Goal: Task Accomplishment & Management: Complete application form

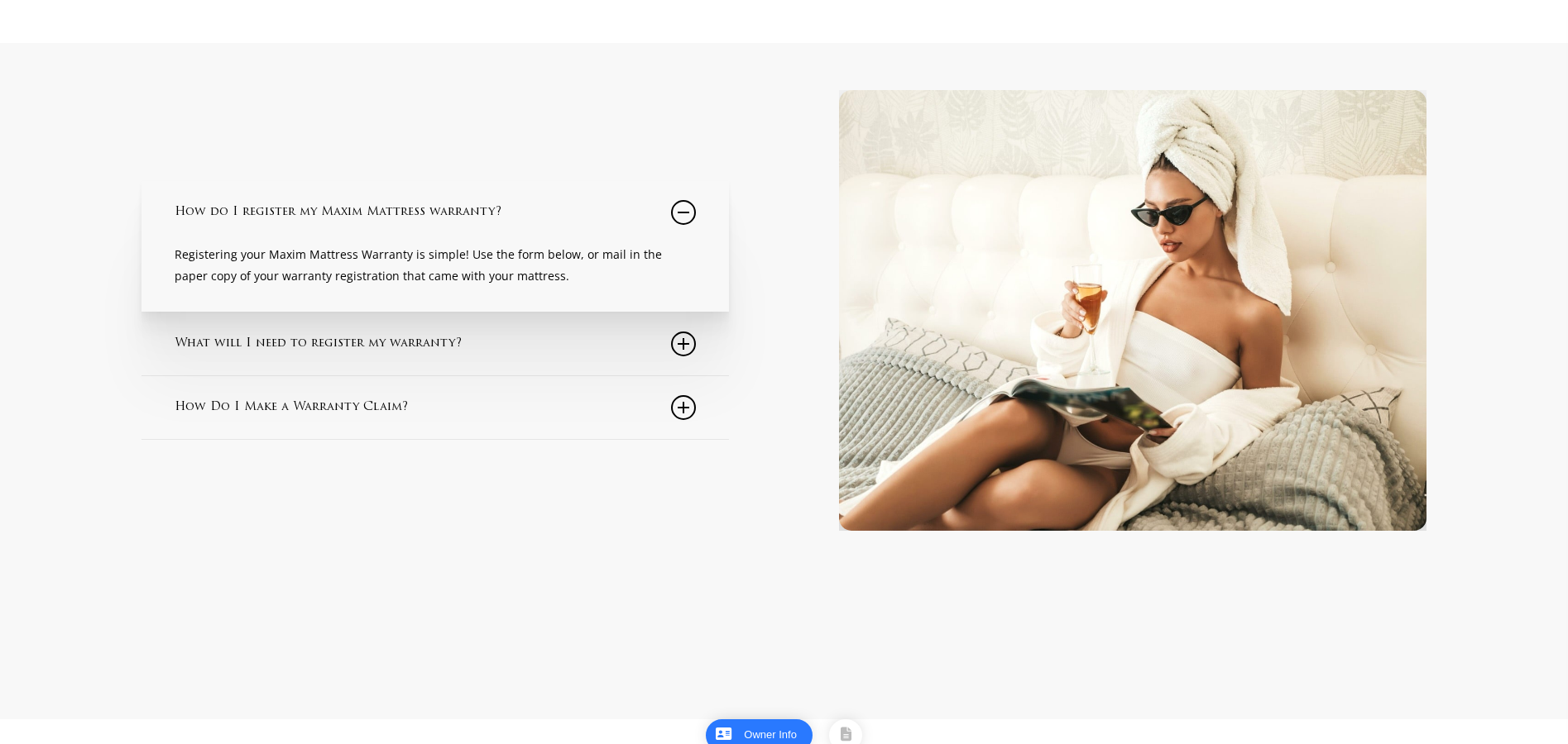
scroll to position [257, 0]
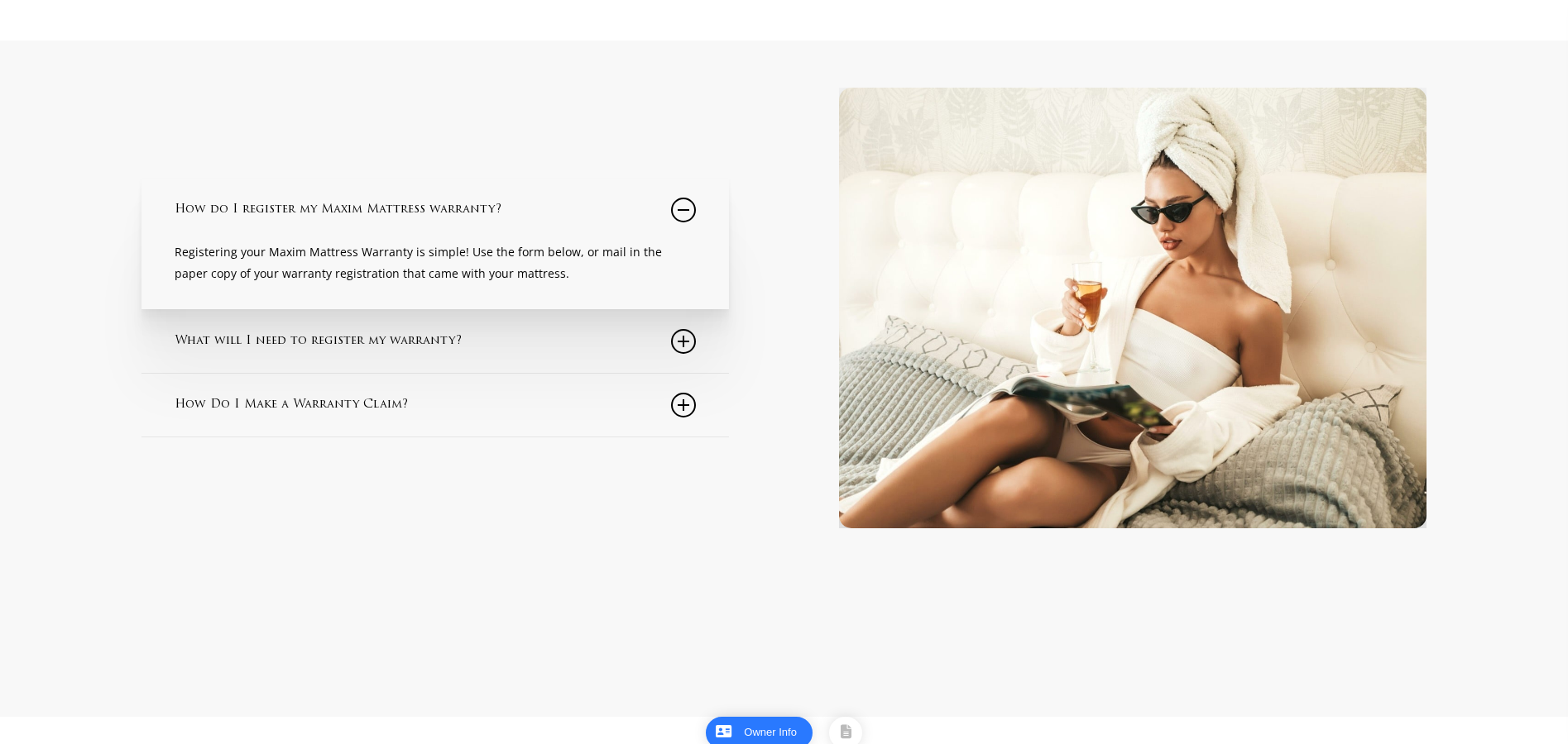
click at [686, 216] on icon at bounding box center [684, 210] width 25 height 25
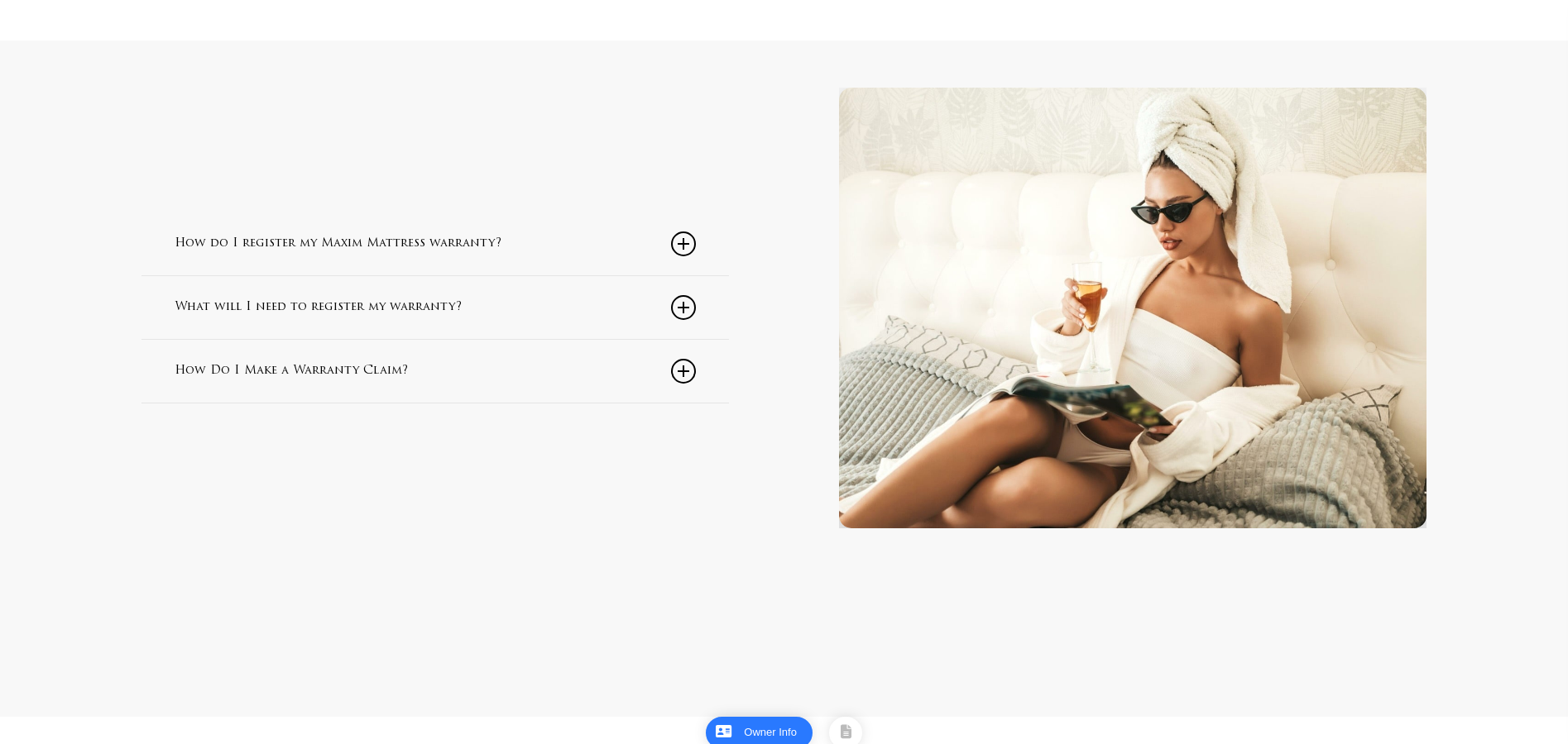
click at [678, 310] on icon at bounding box center [684, 308] width 25 height 25
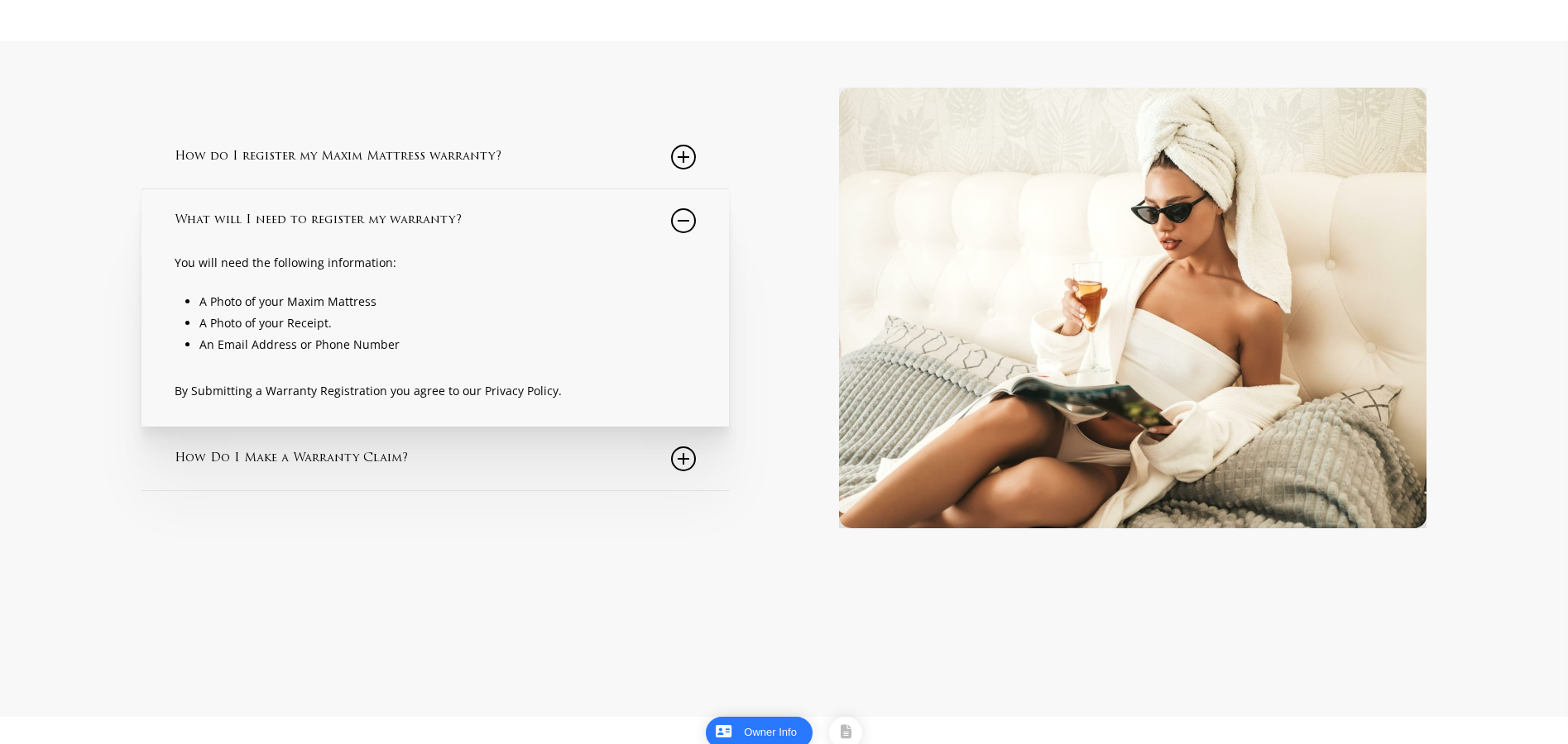
click at [688, 229] on icon at bounding box center [684, 221] width 25 height 25
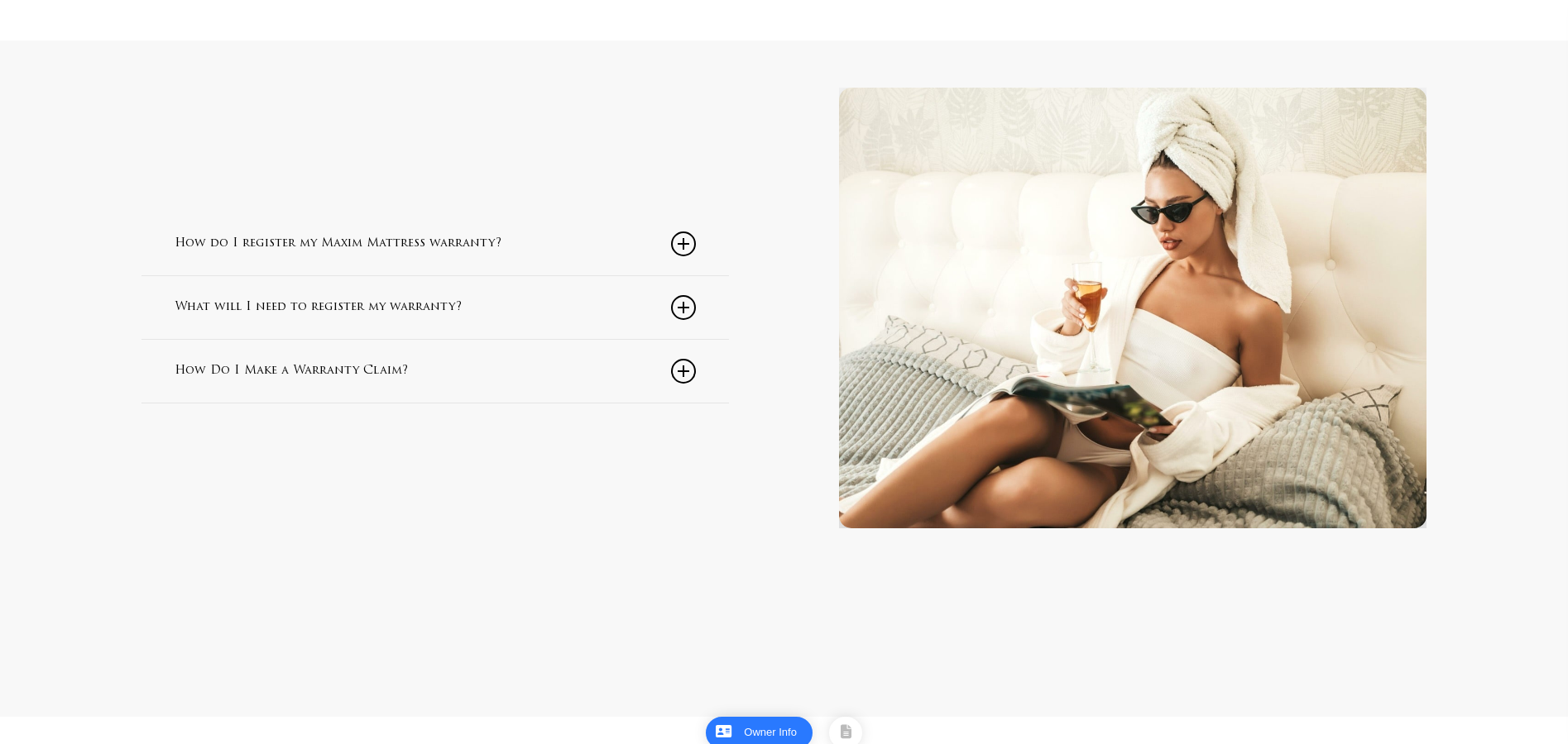
click at [688, 313] on icon at bounding box center [684, 308] width 25 height 25
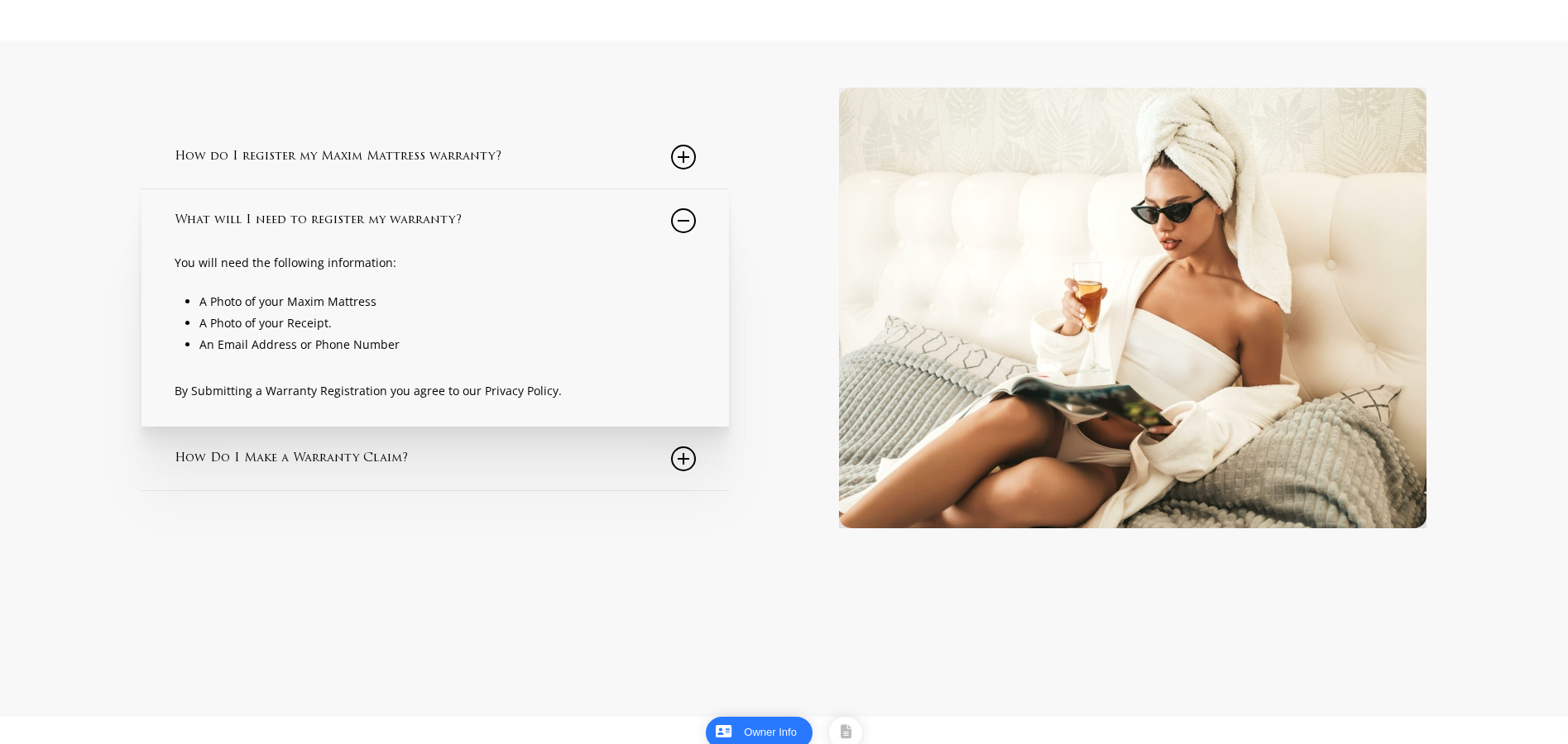
click at [681, 225] on icon at bounding box center [684, 221] width 25 height 25
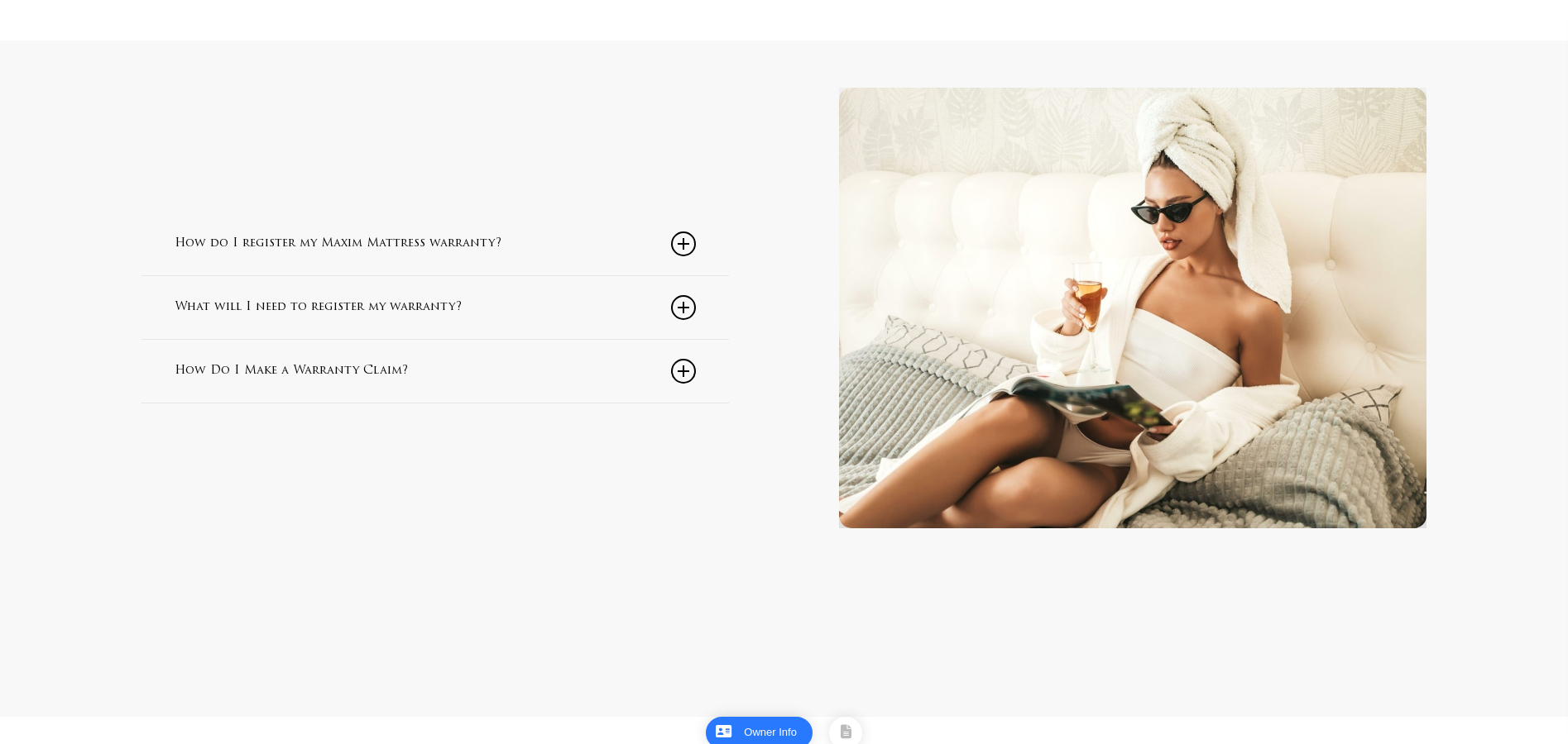
click at [675, 254] on icon at bounding box center [684, 244] width 25 height 25
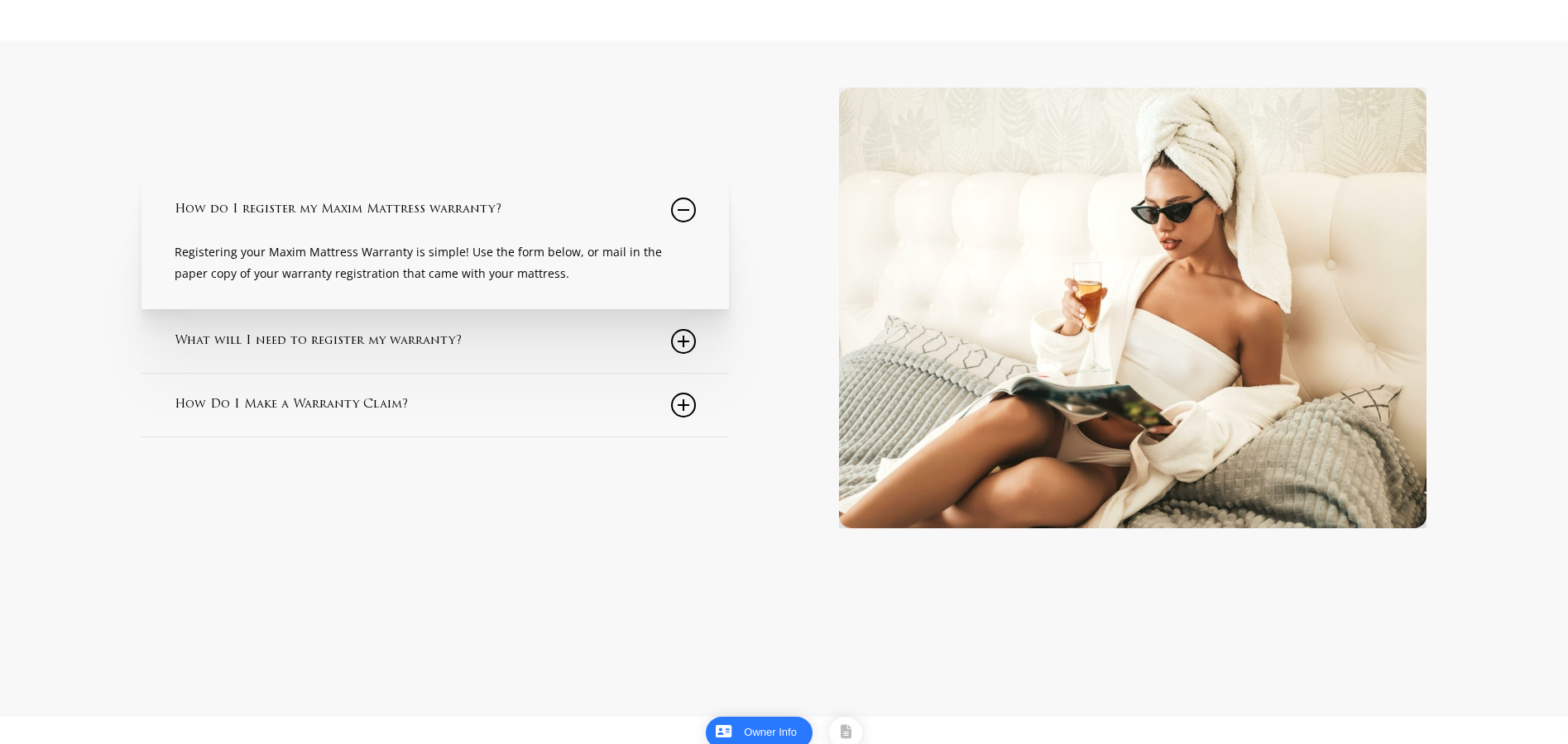
click at [684, 219] on icon at bounding box center [684, 210] width 25 height 25
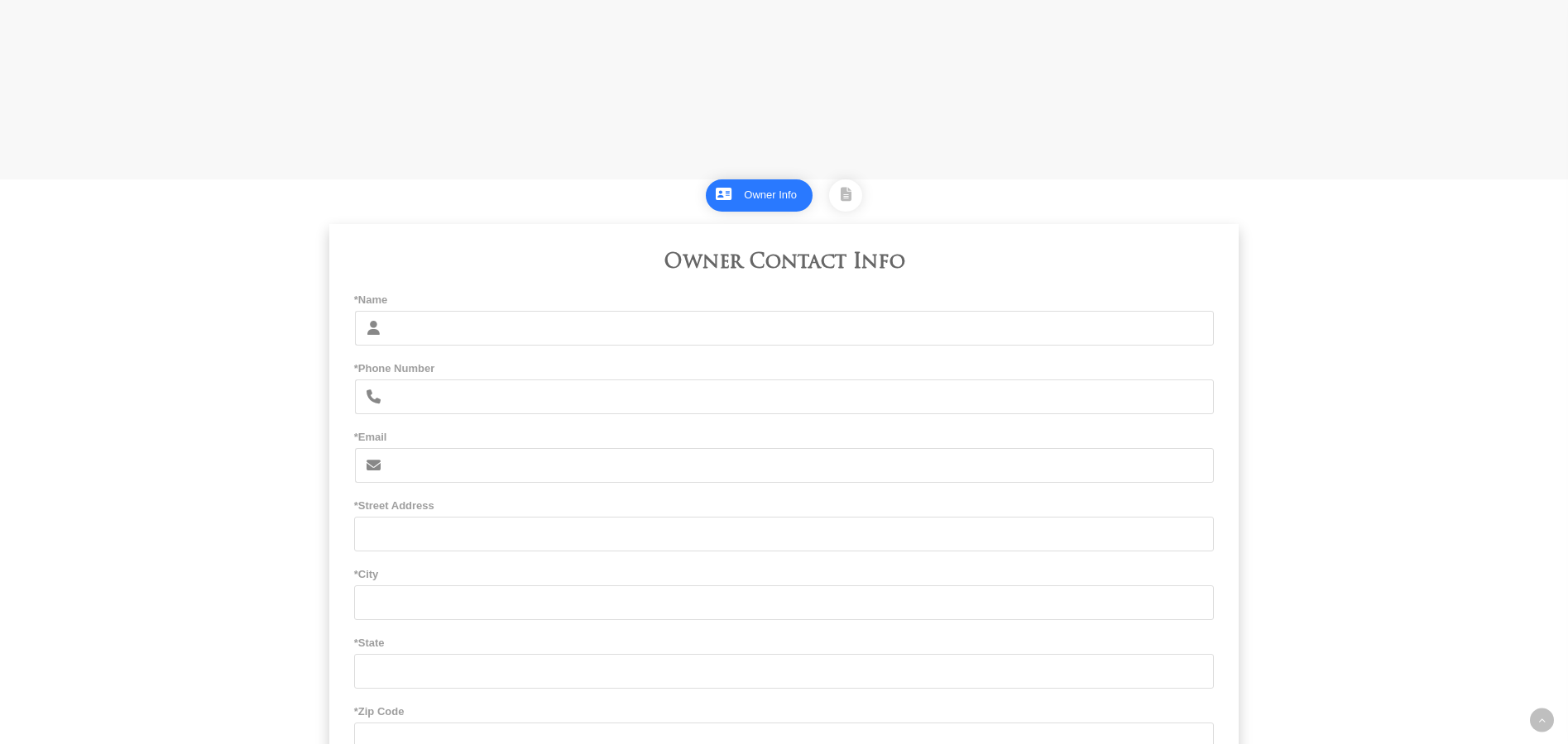
scroll to position [800, 0]
click at [427, 341] on input "*Name" at bounding box center [803, 323] width 825 height 35
type input "[PERSON_NAME]"
type input "6614333308"
type input "[EMAIL_ADDRESS][DOMAIN_NAME]"
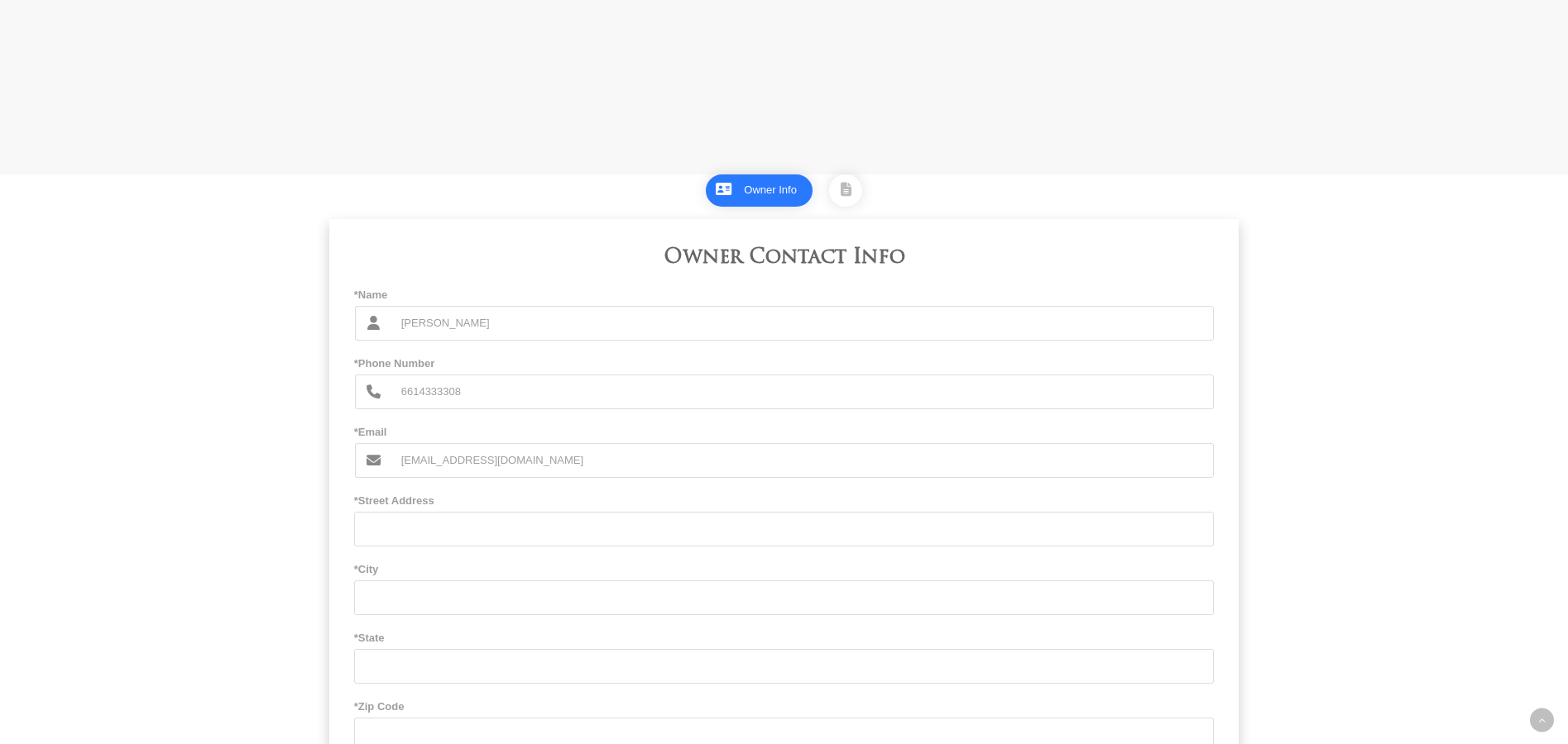
click at [461, 545] on input "*Street Address" at bounding box center [784, 529] width 860 height 35
type input "40601 [GEOGRAPHIC_DATA]"
type input "[GEOGRAPHIC_DATA]"
type input "[US_STATE]"
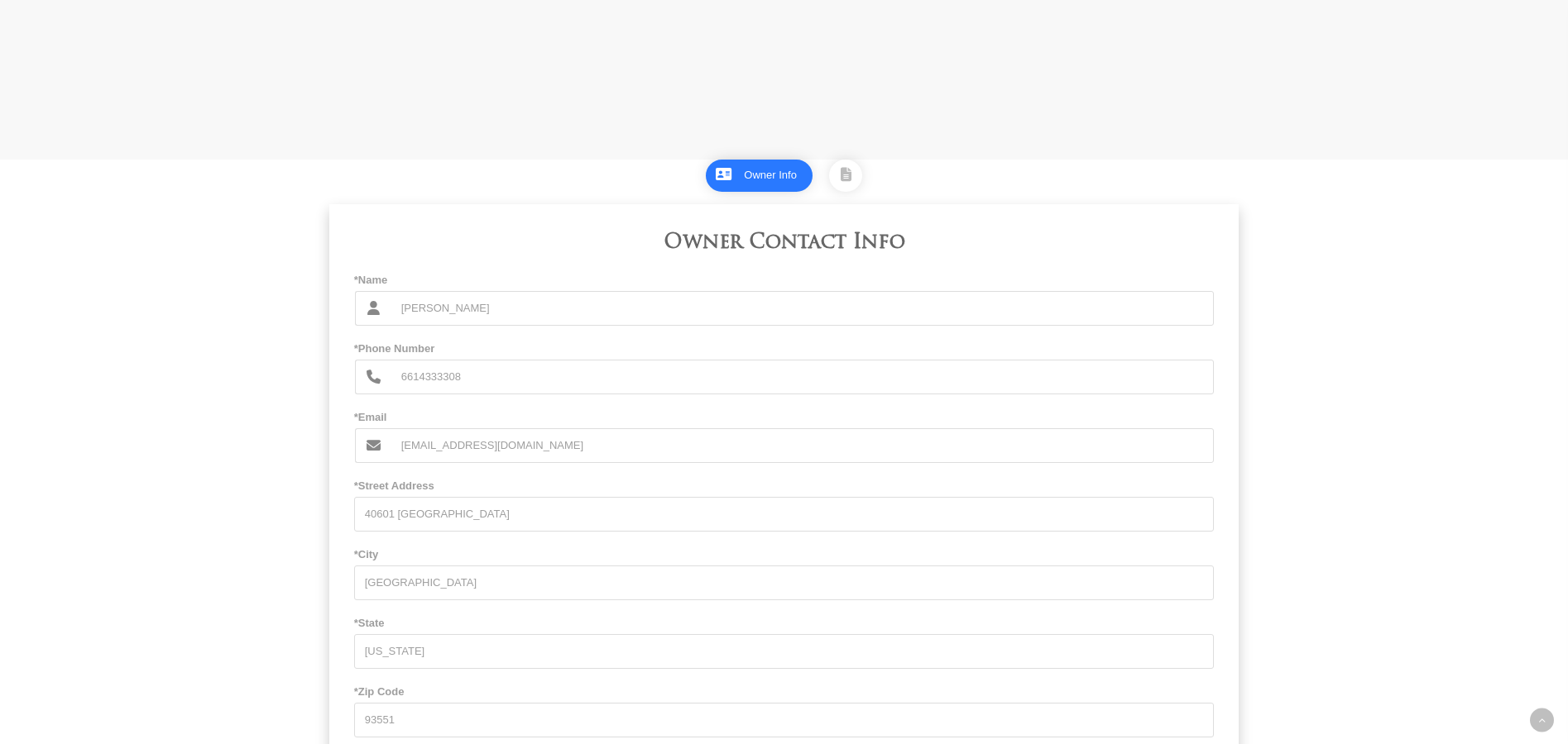
type input "93551"
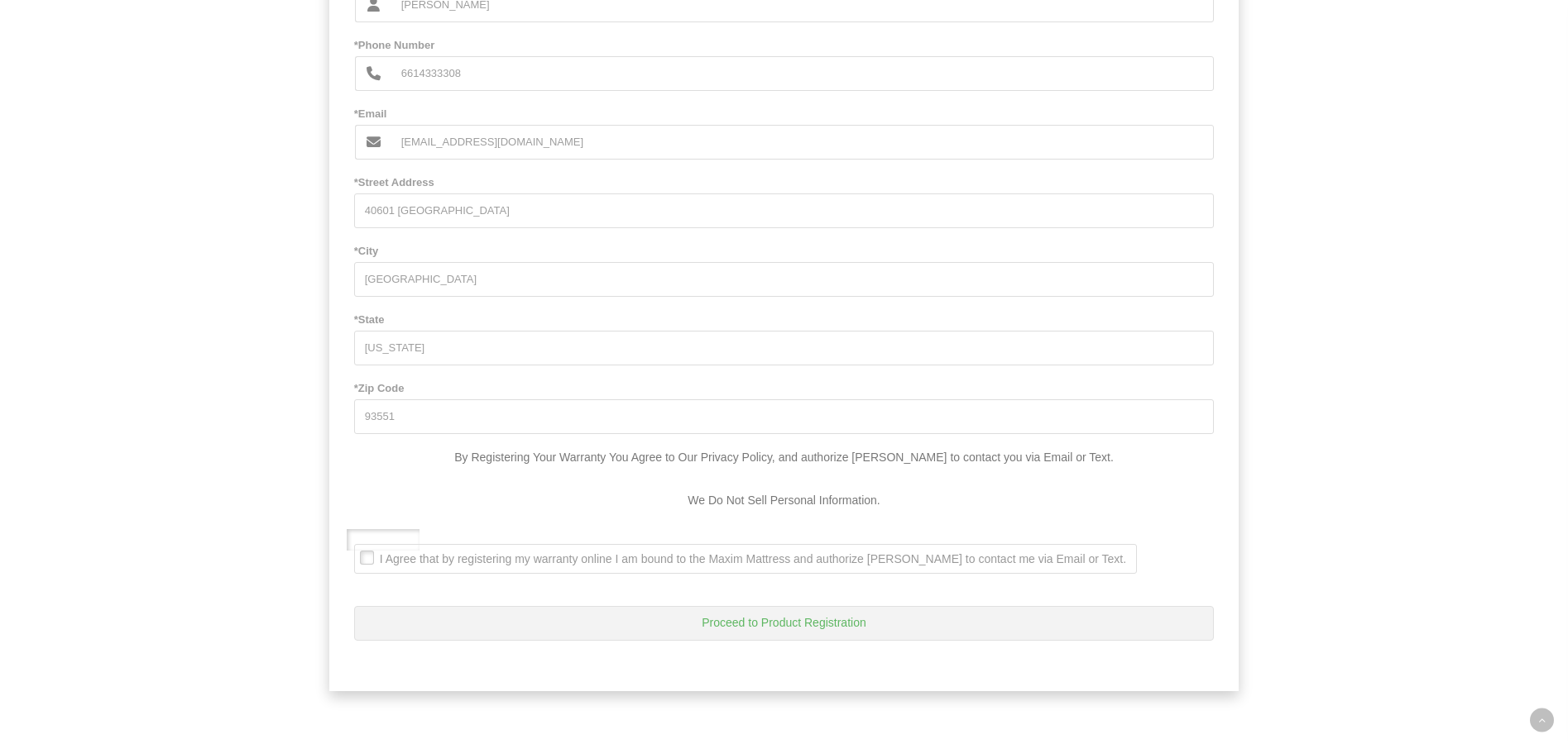
click at [368, 560] on span "I Agree that by registering my warranty online I am bound to the Maxim Mattress…" at bounding box center [741, 559] width 771 height 15
click at [359, 546] on Text\ ". I Agree that by registering my warranty online I am bound to the Maxim Mattre…" at bounding box center [359, 546] width 0 height 0
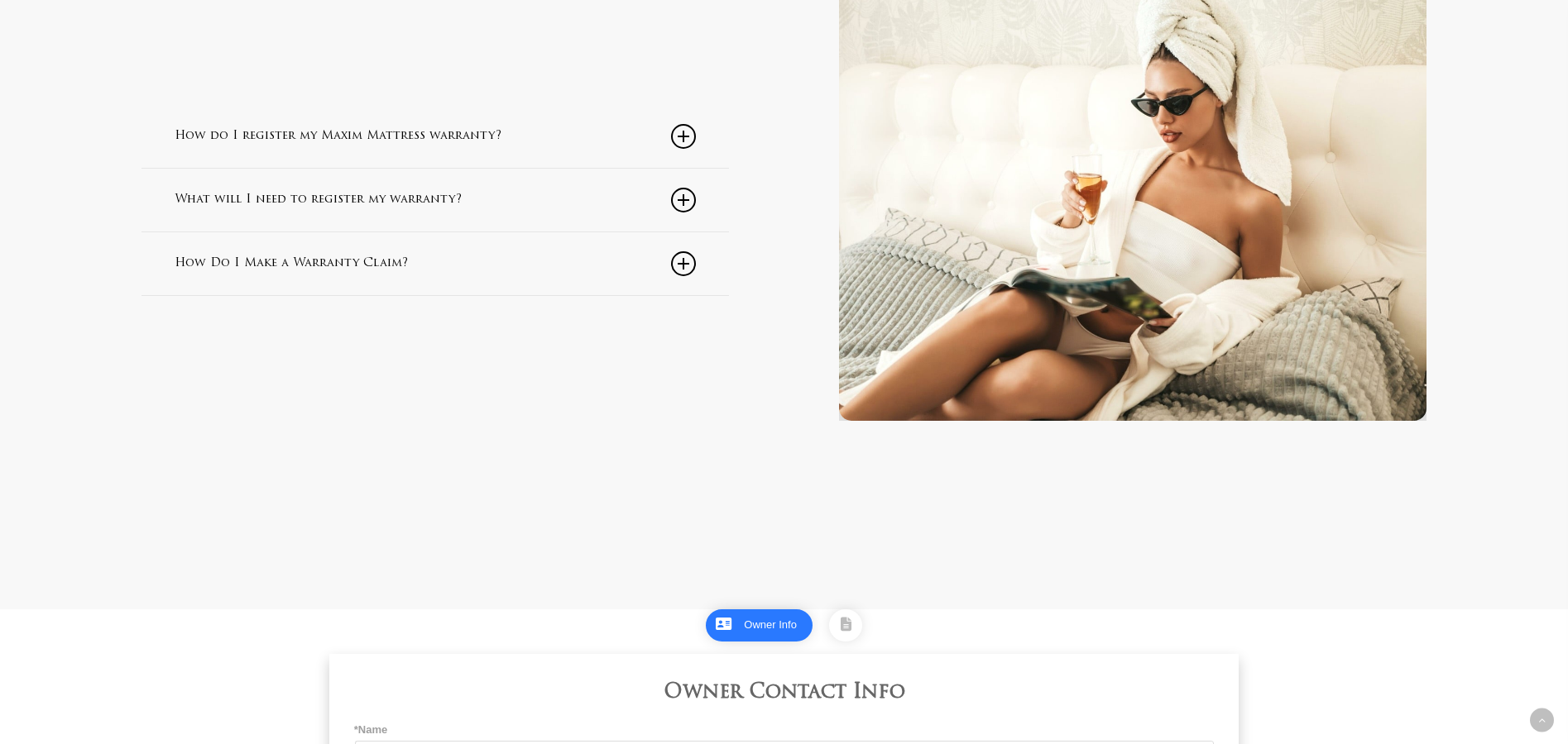
scroll to position [362, 0]
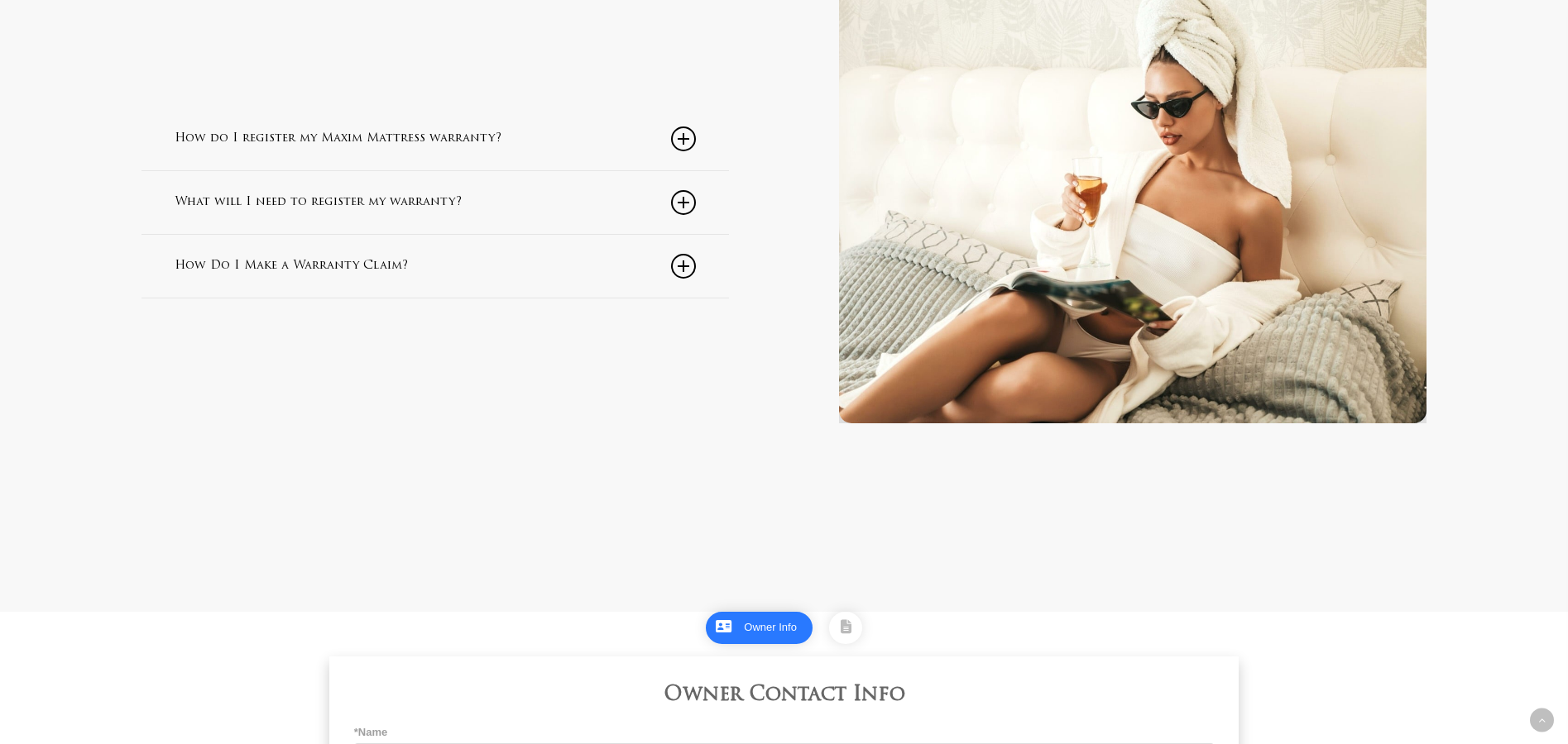
click at [682, 136] on icon at bounding box center [684, 139] width 25 height 25
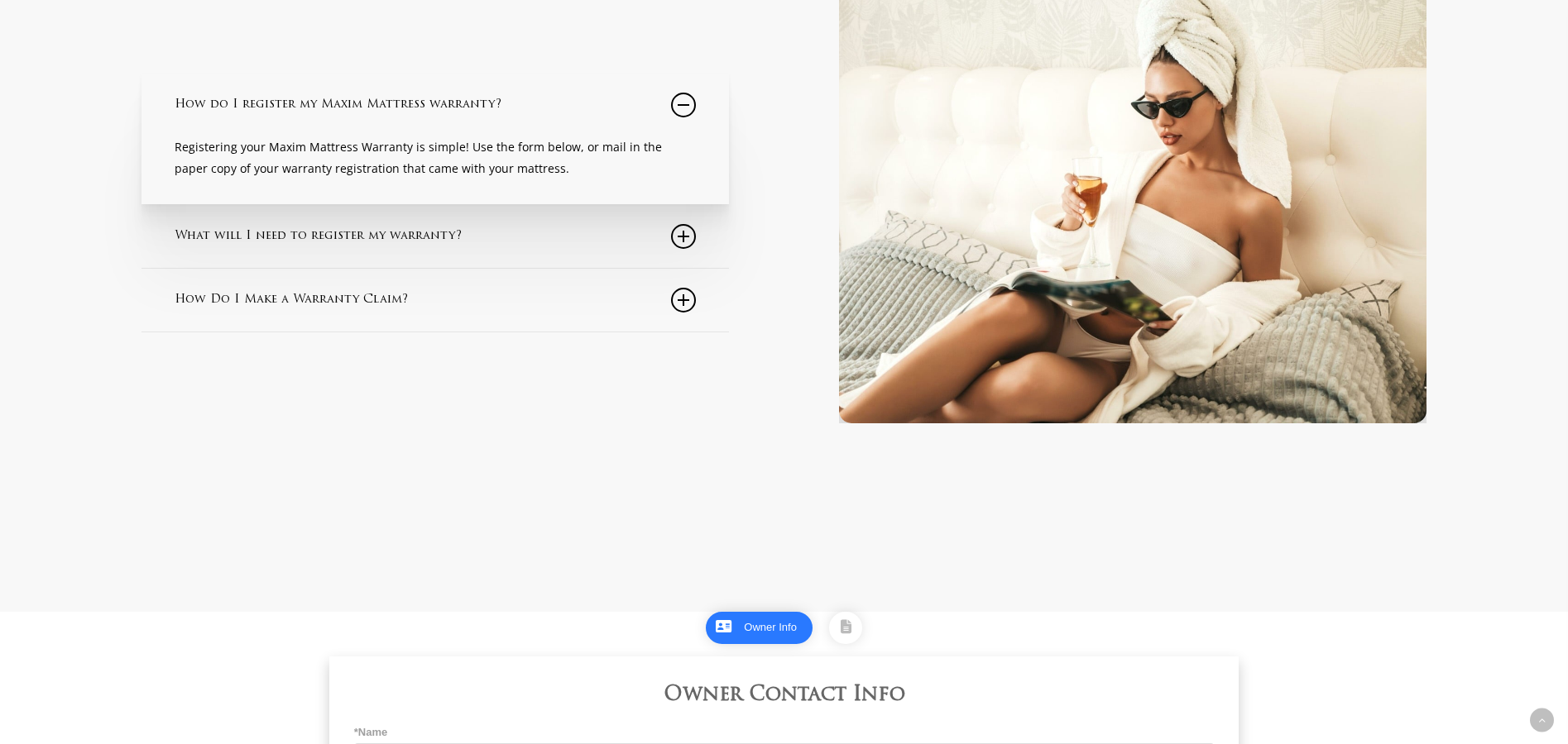
click at [688, 111] on icon at bounding box center [684, 105] width 25 height 25
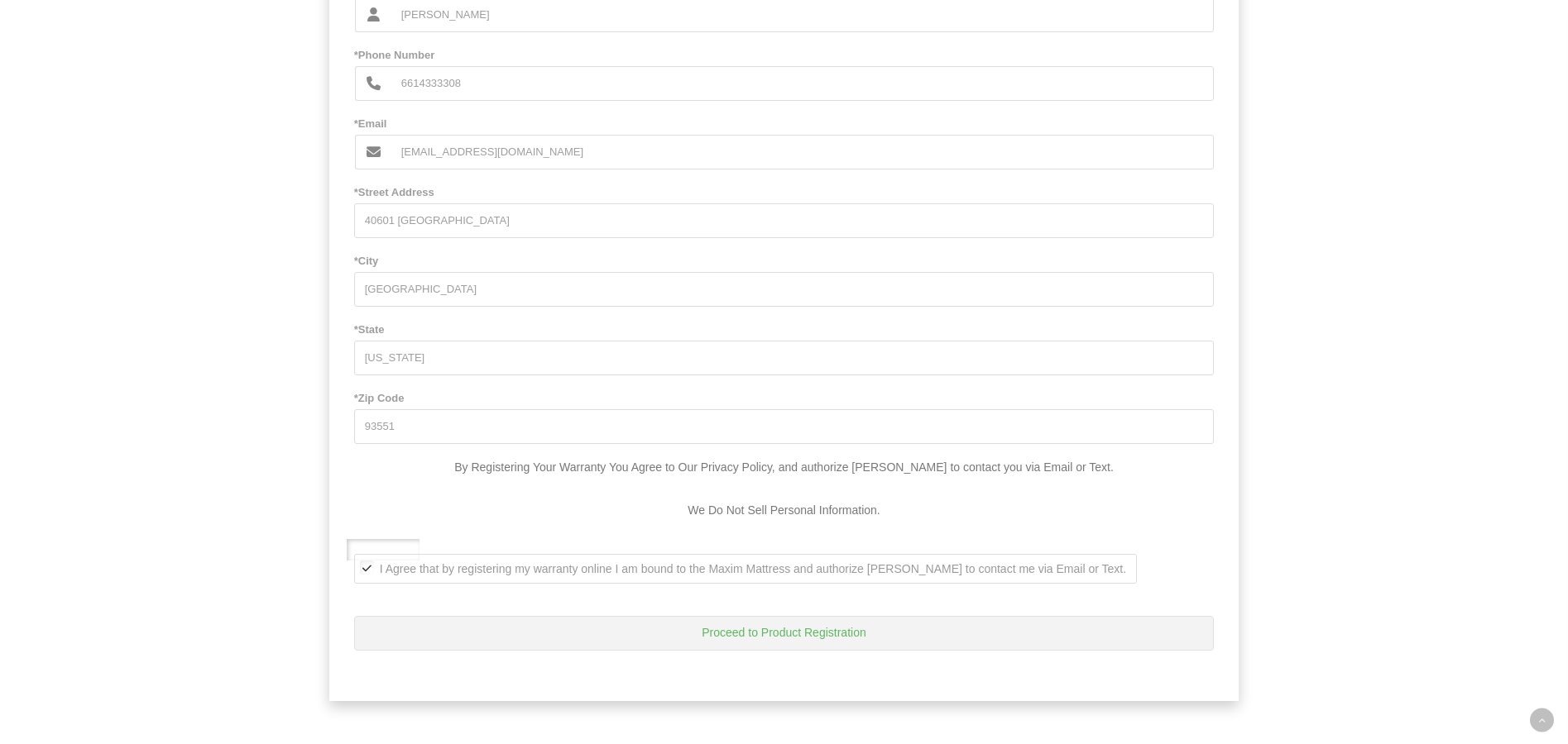
scroll to position [1126, 0]
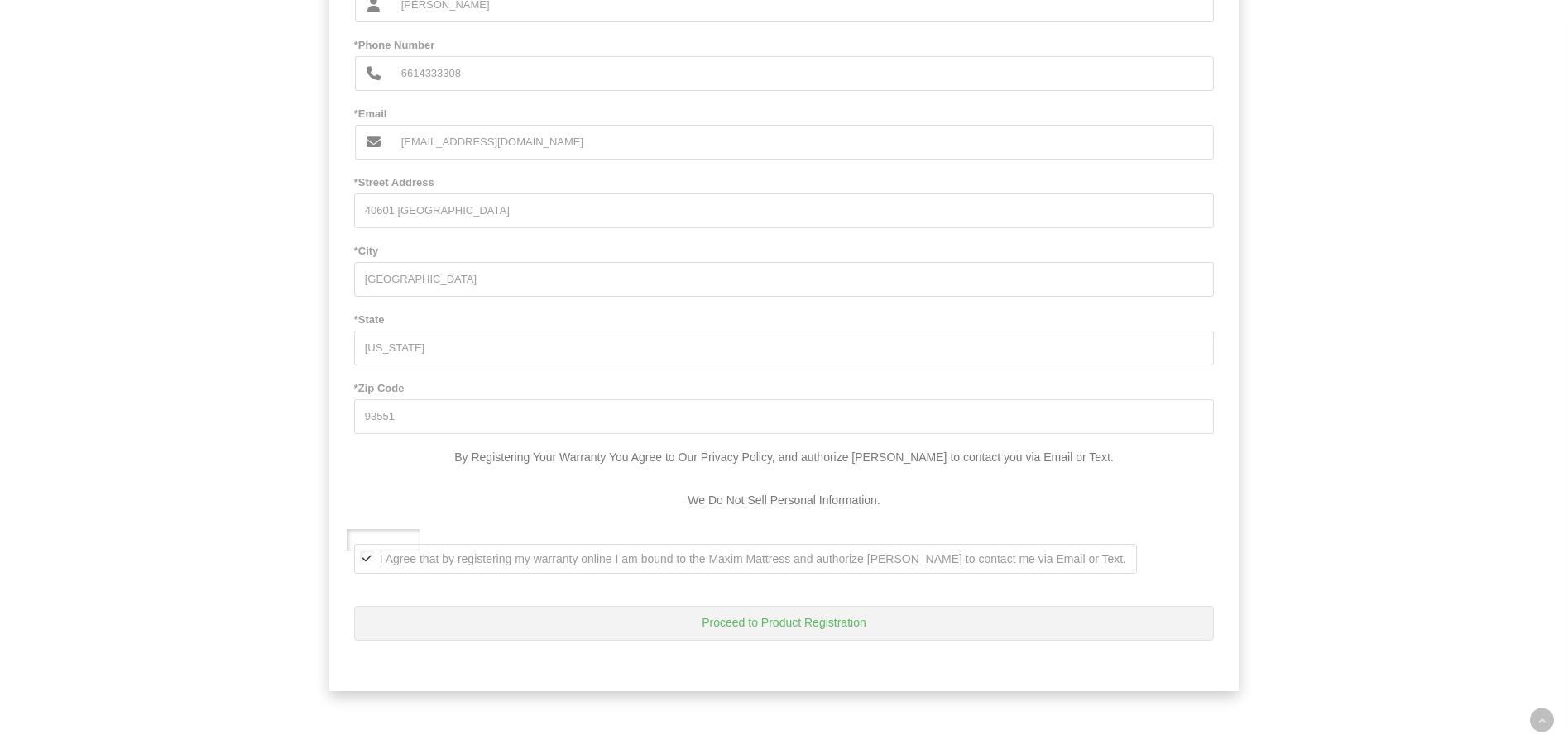
click at [795, 625] on button "Proceed to Product Registration" at bounding box center [784, 623] width 860 height 35
